Goal: Navigation & Orientation: Find specific page/section

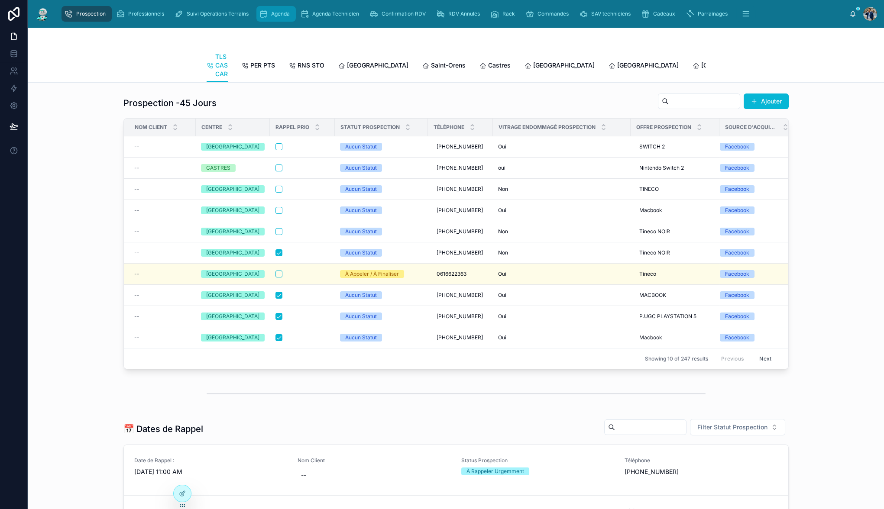
click at [278, 15] on span "Agenda" at bounding box center [280, 13] width 19 height 7
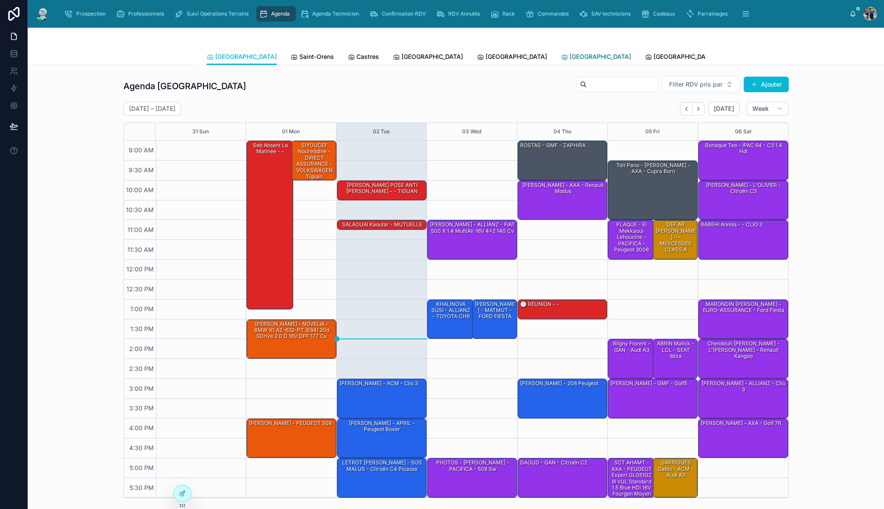
click at [561, 58] on div "[GEOGRAPHIC_DATA]" at bounding box center [596, 56] width 70 height 9
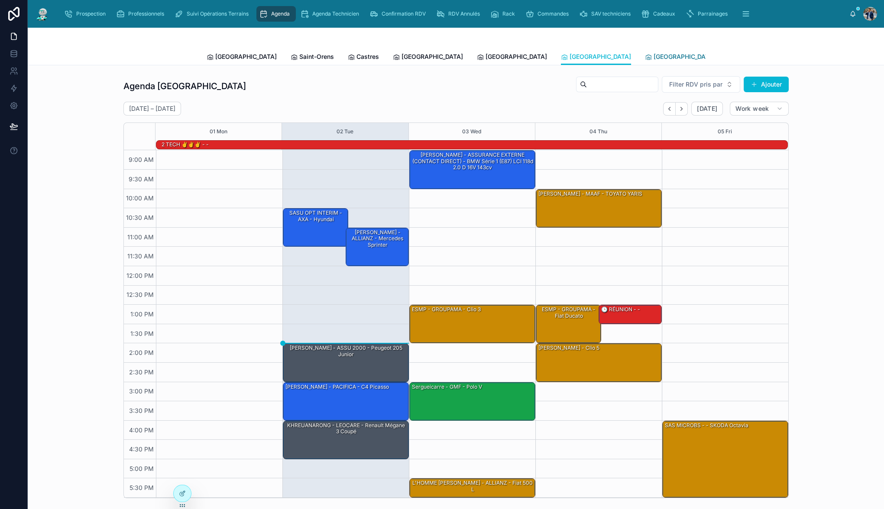
click at [653, 58] on span "[GEOGRAPHIC_DATA]" at bounding box center [683, 56] width 61 height 9
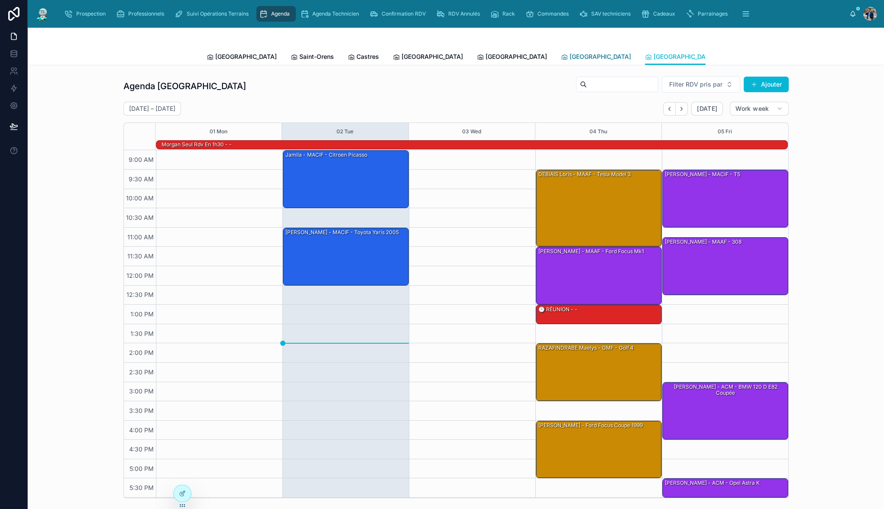
click at [561, 53] on div "[GEOGRAPHIC_DATA]" at bounding box center [596, 56] width 70 height 9
